Goal: Use online tool/utility

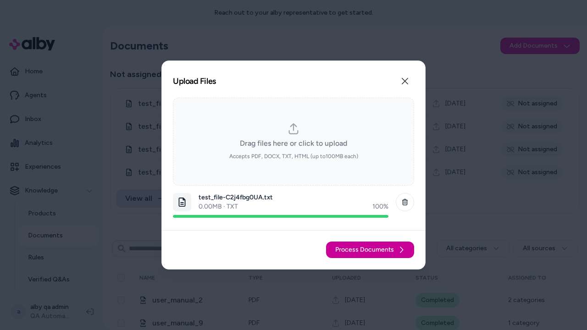
click at [371, 250] on span "Process Documents" at bounding box center [364, 250] width 59 height 9
